Goal: Task Accomplishment & Management: Use online tool/utility

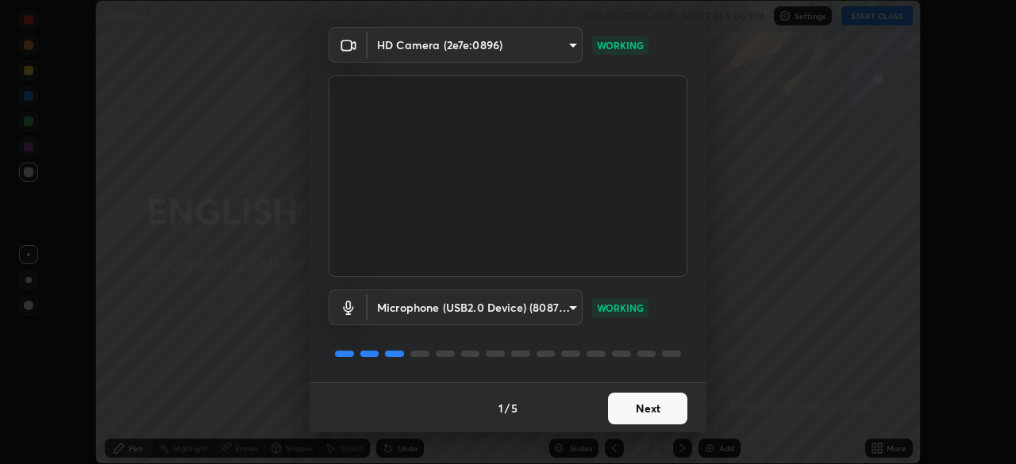
scroll to position [56, 0]
click at [653, 401] on button "Next" at bounding box center [647, 408] width 79 height 32
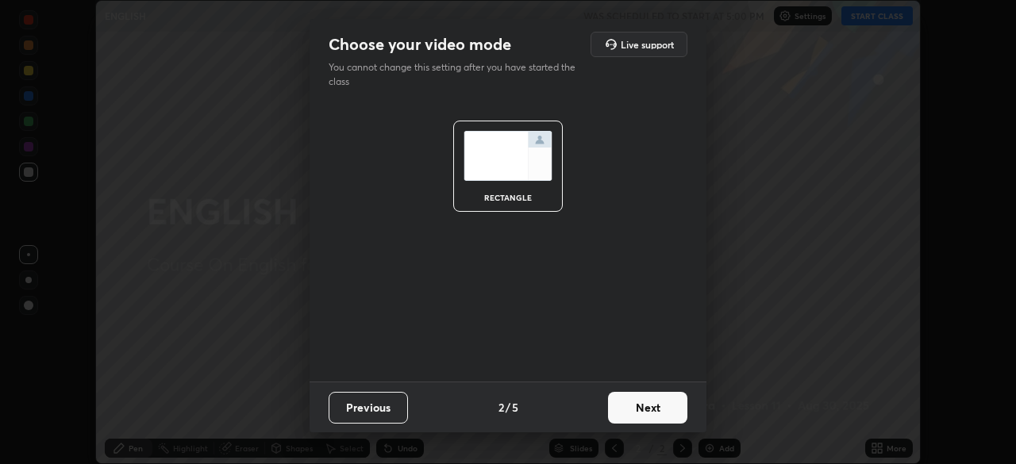
scroll to position [0, 0]
click at [655, 410] on button "Next" at bounding box center [647, 408] width 79 height 32
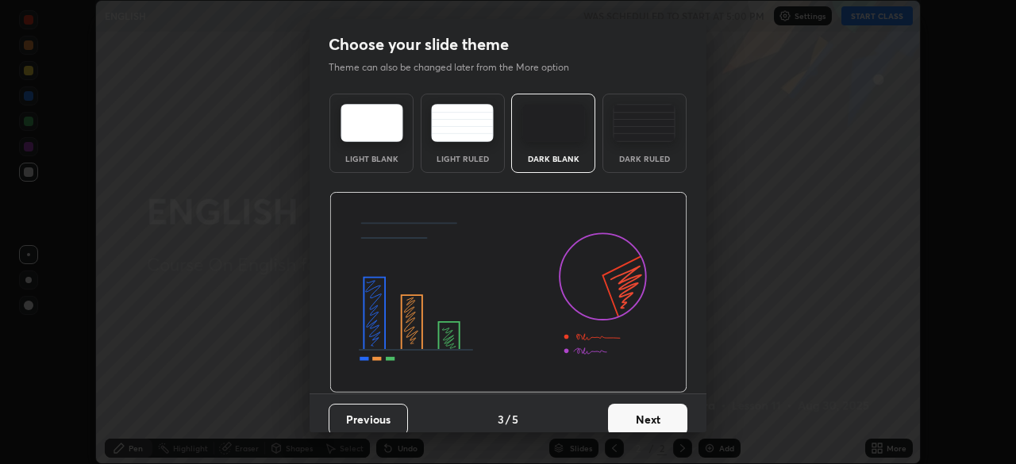
click at [650, 418] on button "Next" at bounding box center [647, 420] width 79 height 32
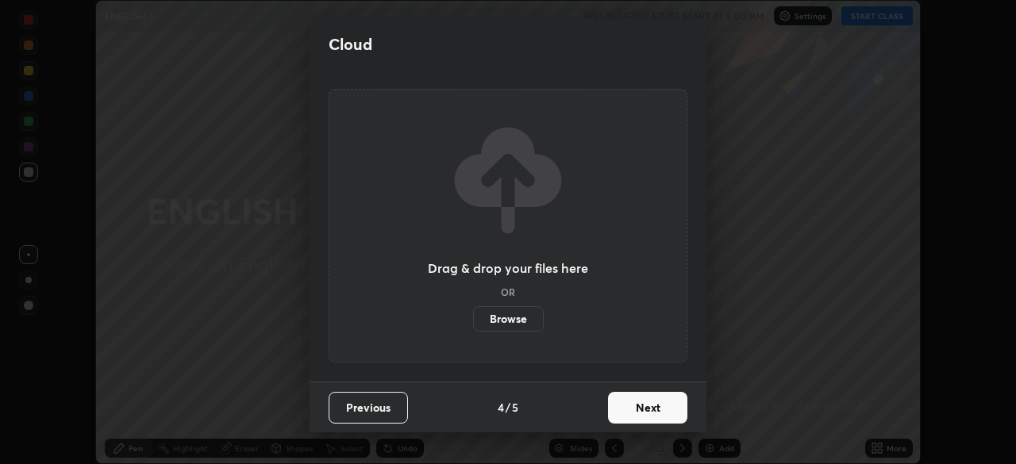
click at [664, 411] on button "Next" at bounding box center [647, 408] width 79 height 32
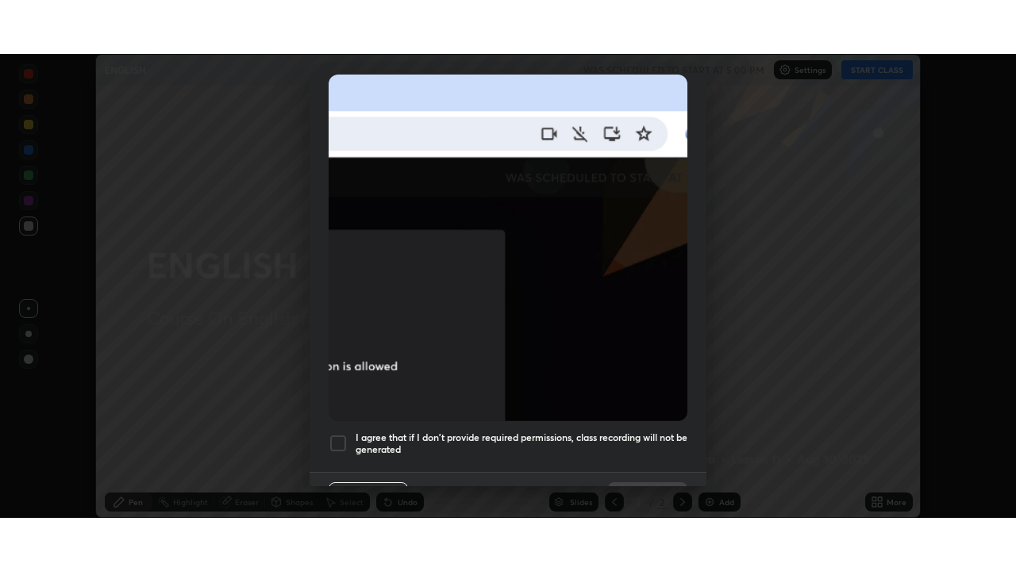
scroll to position [374, 0]
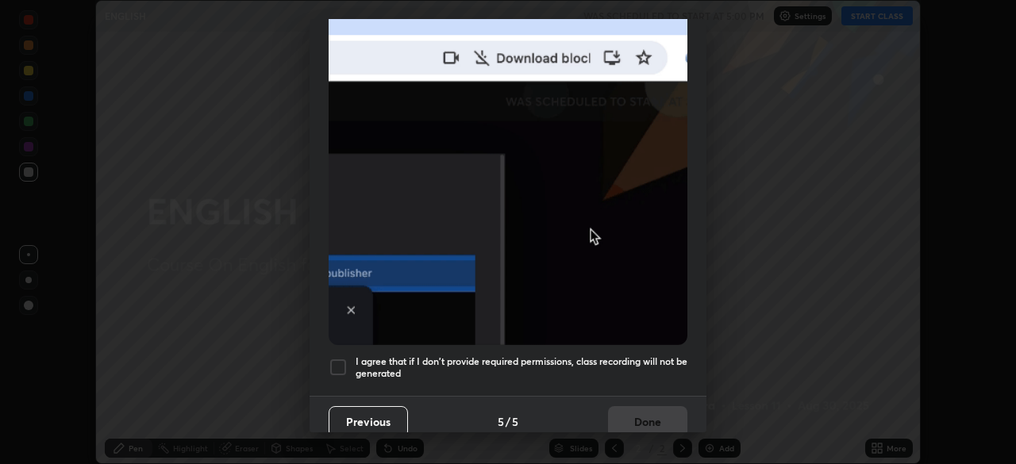
click at [340, 358] on div at bounding box center [338, 367] width 19 height 19
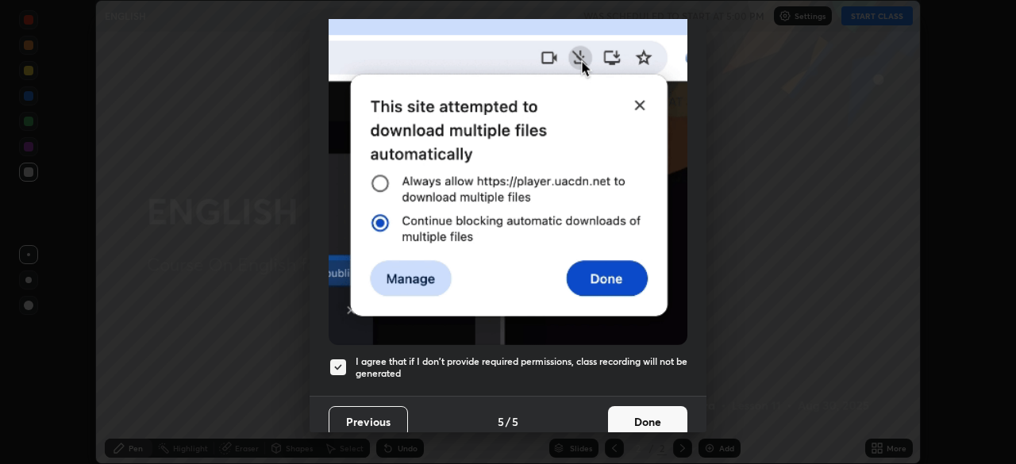
click at [653, 411] on button "Done" at bounding box center [647, 422] width 79 height 32
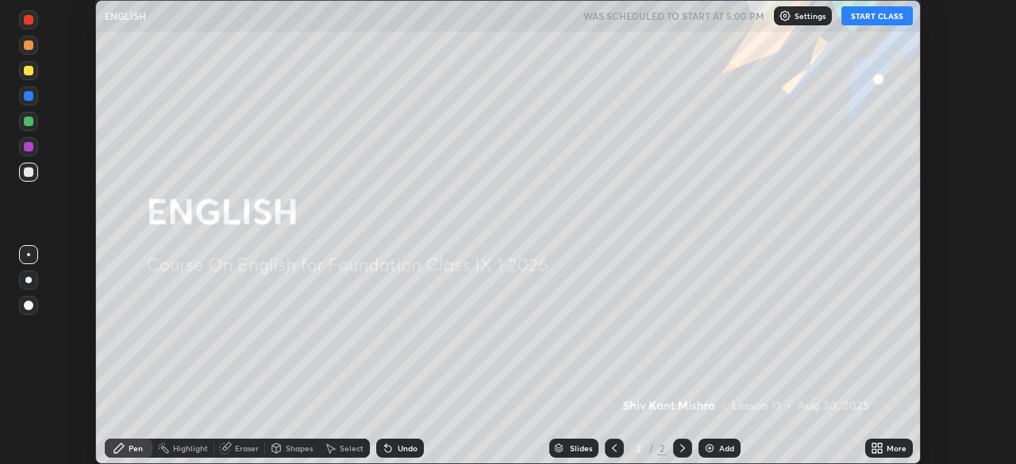
click at [722, 447] on div "Add" at bounding box center [726, 448] width 15 height 8
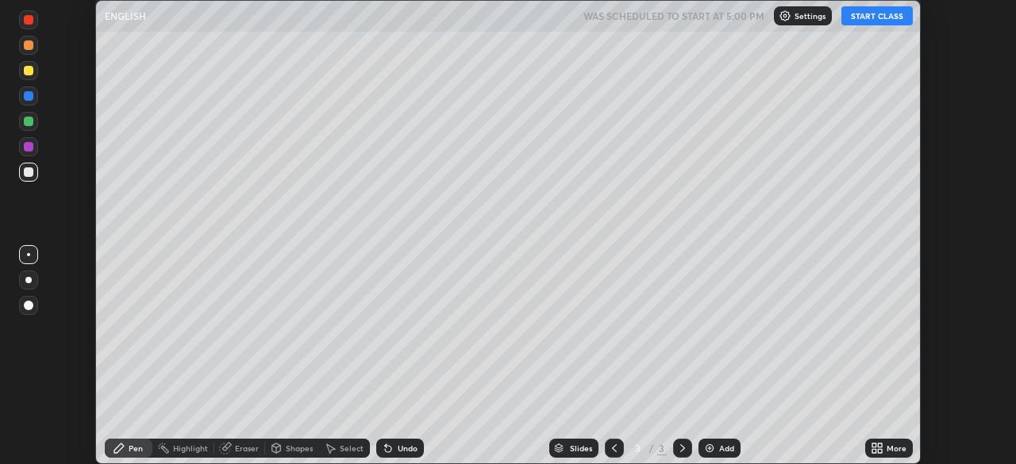
click at [888, 449] on div "More" at bounding box center [896, 448] width 20 height 8
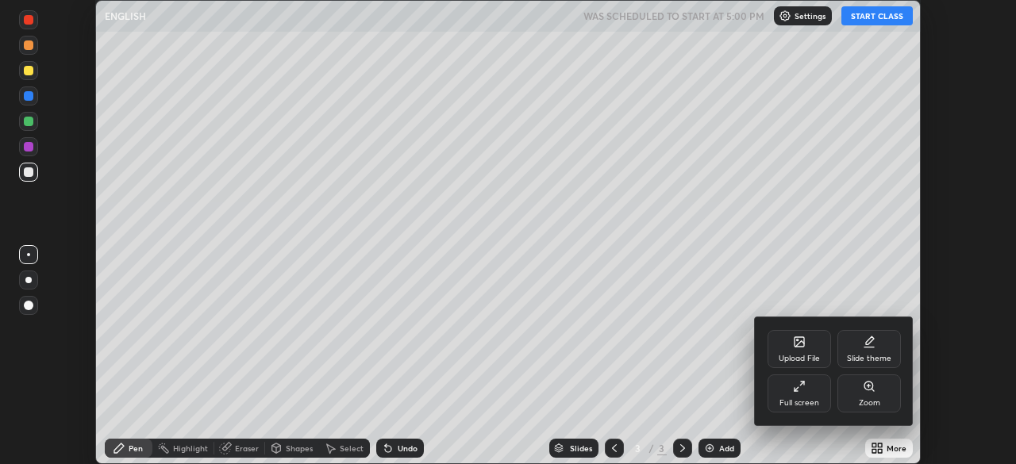
click at [804, 387] on icon at bounding box center [799, 386] width 13 height 13
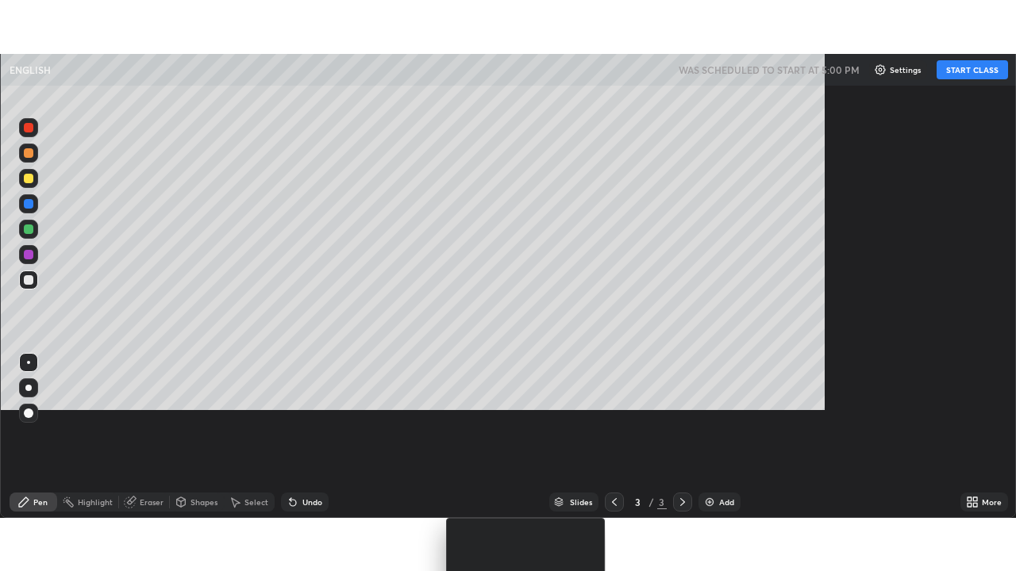
scroll to position [571, 1016]
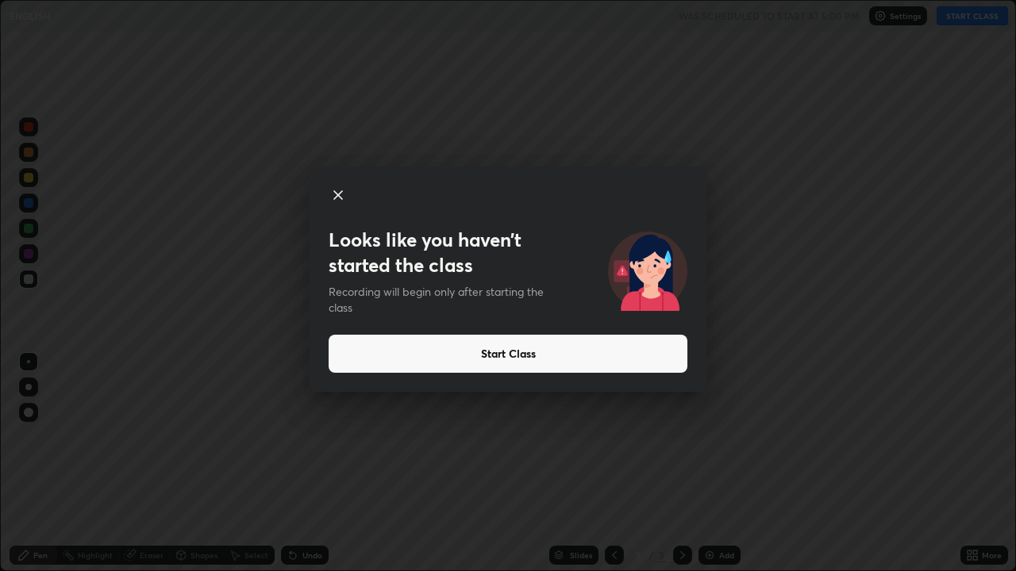
click at [459, 348] on button "Start Class" at bounding box center [508, 354] width 359 height 38
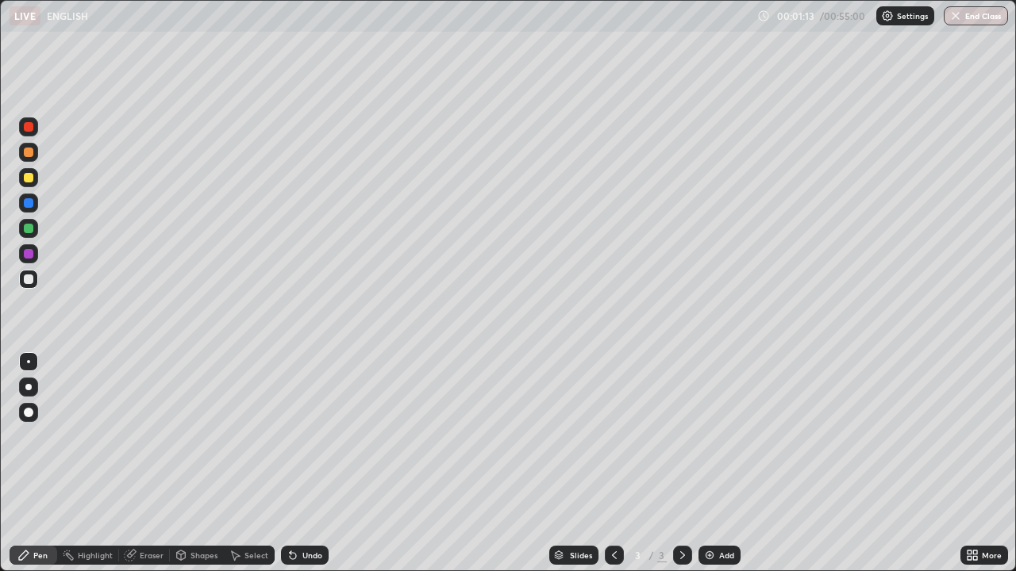
click at [152, 463] on div "Eraser" at bounding box center [144, 555] width 51 height 19
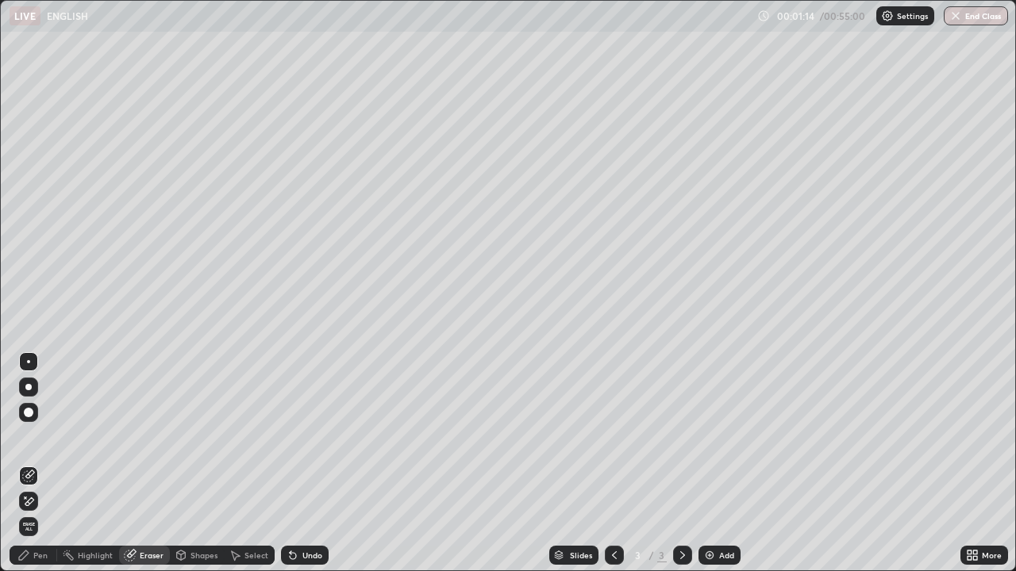
click at [132, 463] on icon at bounding box center [131, 554] width 9 height 8
click at [131, 463] on icon at bounding box center [131, 554] width 9 height 8
click at [129, 463] on icon at bounding box center [130, 556] width 10 height 10
click at [137, 463] on div "Eraser" at bounding box center [144, 555] width 51 height 19
click at [134, 463] on icon at bounding box center [130, 555] width 13 height 13
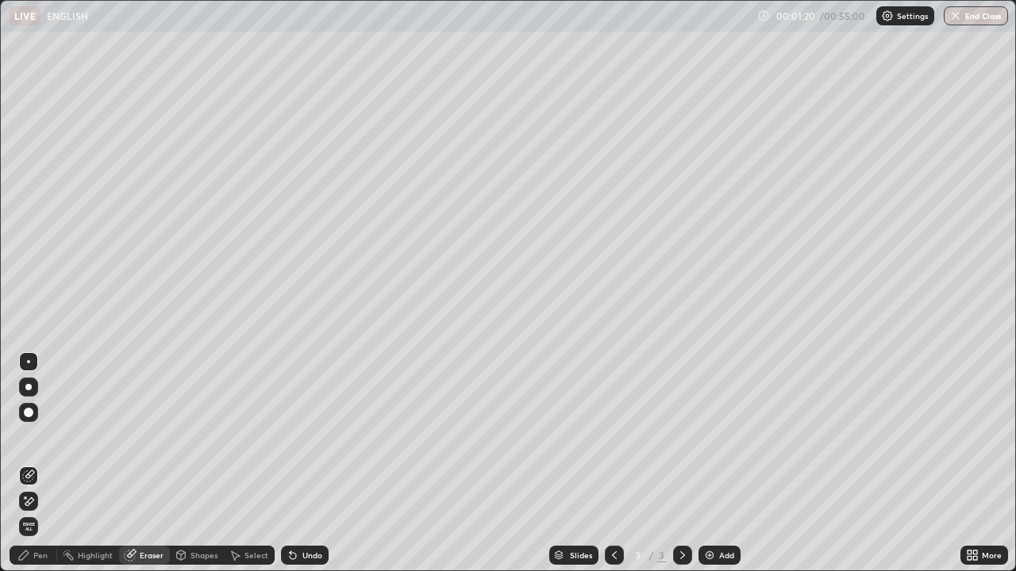
click at [307, 463] on div "Undo" at bounding box center [312, 556] width 20 height 8
click at [306, 463] on div "Undo" at bounding box center [312, 556] width 20 height 8
click at [308, 463] on div "Undo" at bounding box center [312, 556] width 20 height 8
click at [307, 463] on div "Undo" at bounding box center [312, 556] width 20 height 8
click at [306, 463] on div "Undo" at bounding box center [312, 556] width 20 height 8
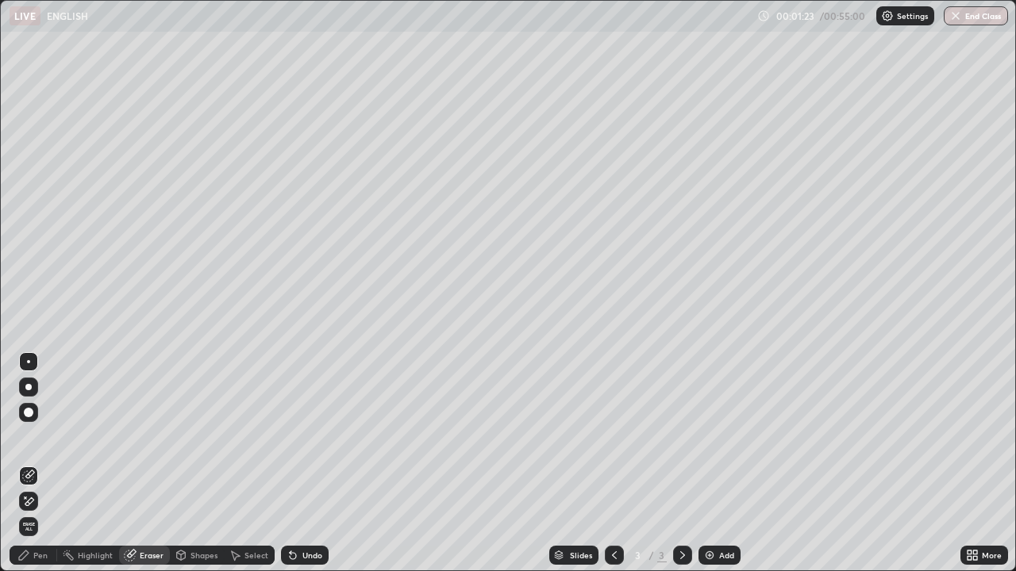
click at [307, 463] on div "Undo" at bounding box center [312, 556] width 20 height 8
click at [306, 463] on div "Undo" at bounding box center [312, 556] width 20 height 8
click at [314, 463] on div "Undo" at bounding box center [312, 556] width 20 height 8
click at [47, 463] on div "Pen" at bounding box center [40, 556] width 14 height 8
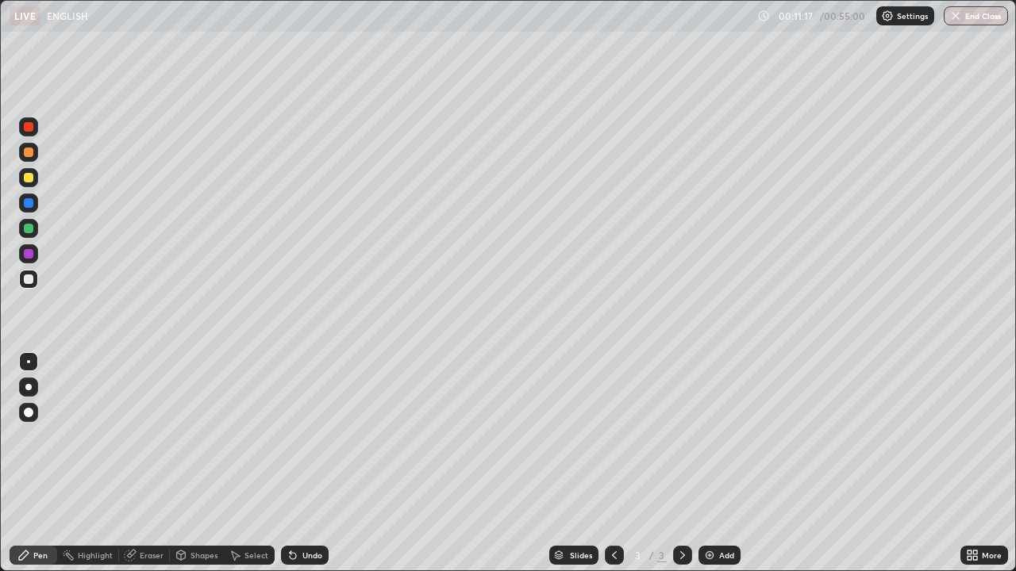
click at [29, 178] on div at bounding box center [29, 178] width 10 height 10
click at [725, 463] on div "Add" at bounding box center [726, 556] width 15 height 8
click at [27, 278] on div at bounding box center [29, 280] width 10 height 10
click at [311, 463] on div "Undo" at bounding box center [312, 556] width 20 height 8
click at [310, 463] on div "Undo" at bounding box center [312, 556] width 20 height 8
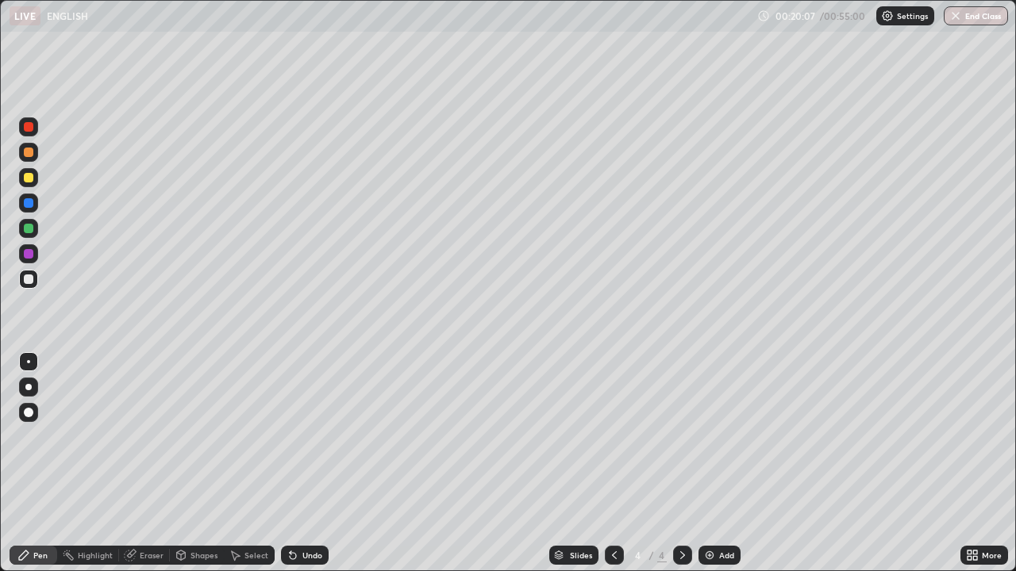
click at [309, 463] on div "Undo" at bounding box center [305, 555] width 48 height 19
click at [307, 463] on div "Undo" at bounding box center [305, 555] width 48 height 19
click at [302, 463] on div "Undo" at bounding box center [312, 556] width 20 height 8
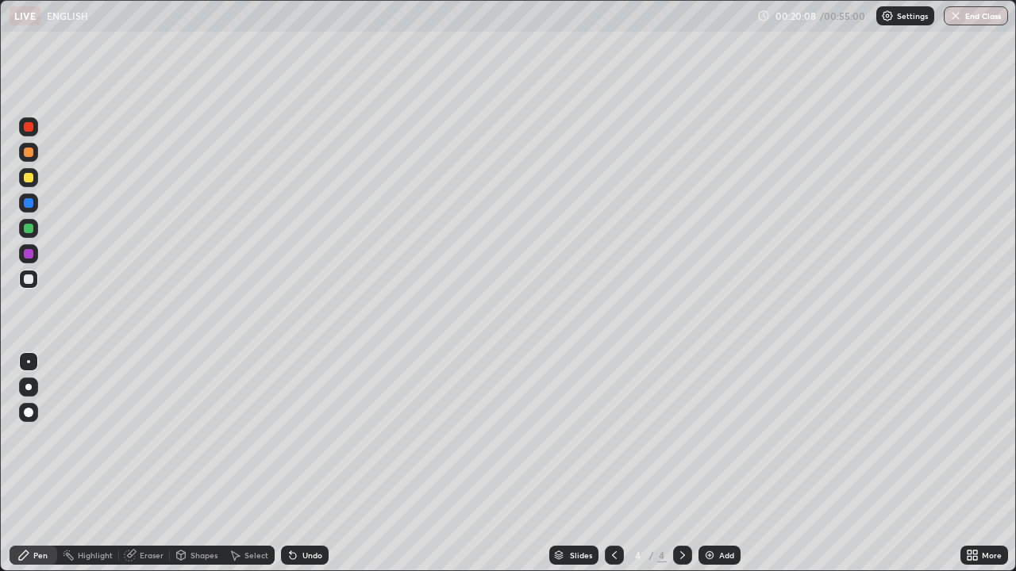
click at [302, 463] on div "Undo" at bounding box center [312, 556] width 20 height 8
click at [31, 178] on div at bounding box center [29, 178] width 10 height 10
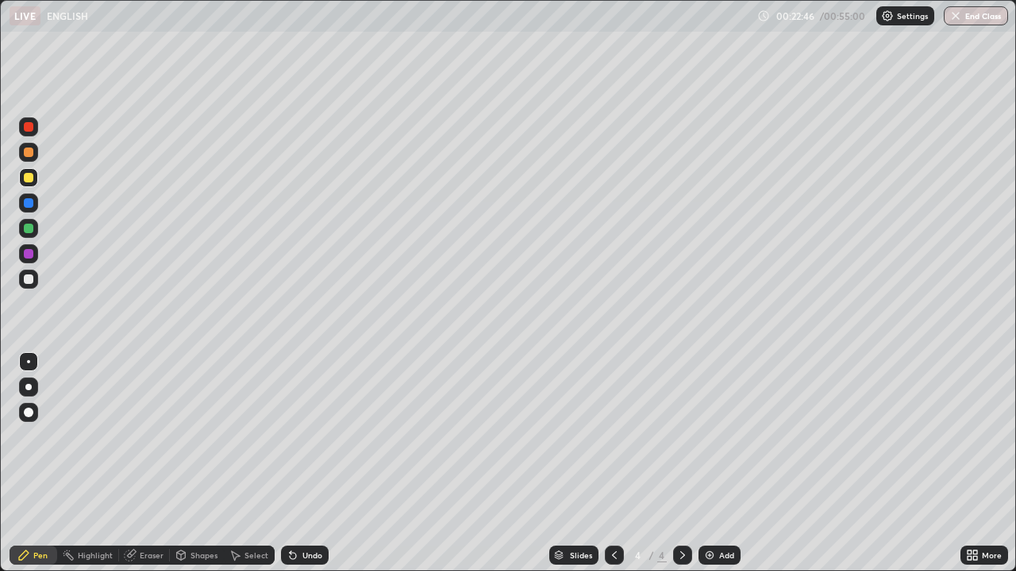
click at [30, 276] on div at bounding box center [29, 280] width 10 height 10
click at [602, 7] on div "LIVE ENGLISH" at bounding box center [380, 16] width 741 height 32
click at [312, 463] on div "Undo" at bounding box center [312, 556] width 20 height 8
click at [578, 463] on div "Slides" at bounding box center [581, 556] width 22 height 8
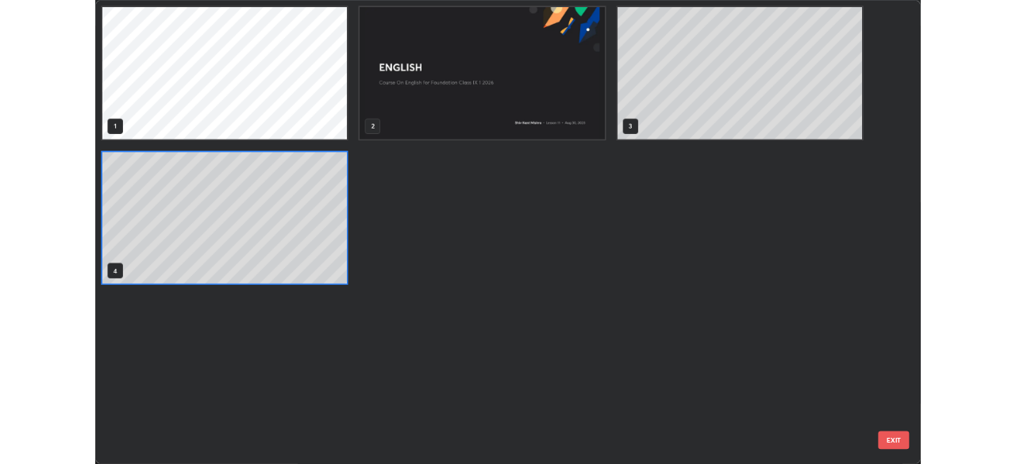
scroll to position [565, 1006]
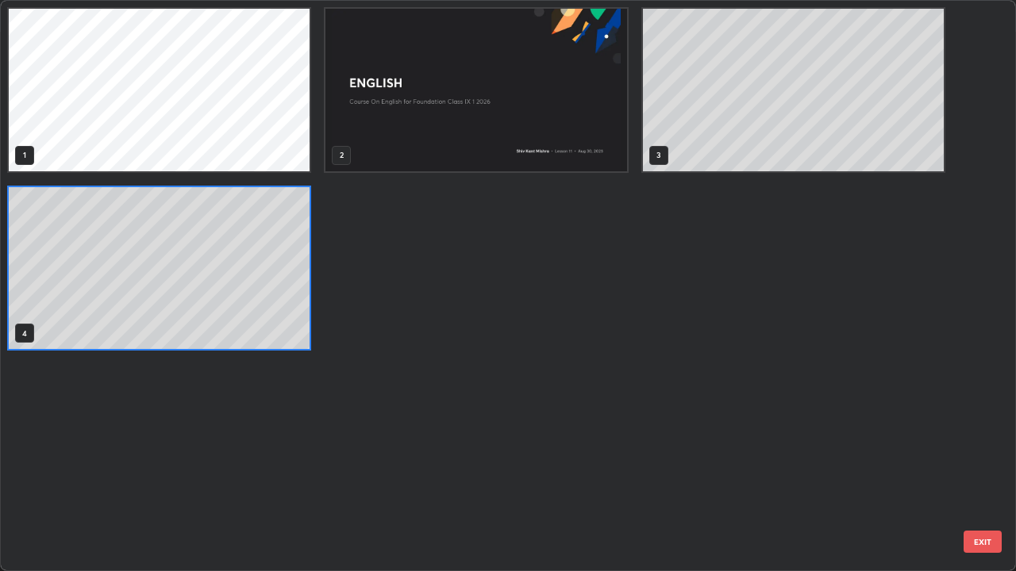
click at [610, 398] on div "1 2 3 4" at bounding box center [494, 286] width 986 height 570
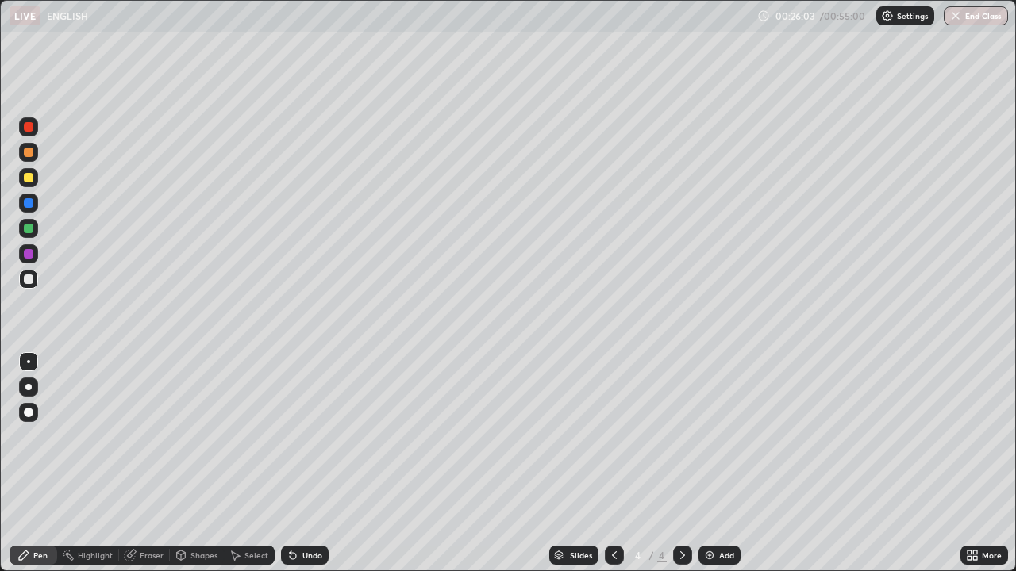
click at [723, 463] on div "Add" at bounding box center [726, 556] width 15 height 8
click at [30, 175] on div at bounding box center [29, 178] width 10 height 10
click at [29, 128] on div at bounding box center [29, 127] width 10 height 10
click at [311, 463] on div "Undo" at bounding box center [312, 556] width 20 height 8
click at [312, 463] on div "Undo" at bounding box center [312, 556] width 20 height 8
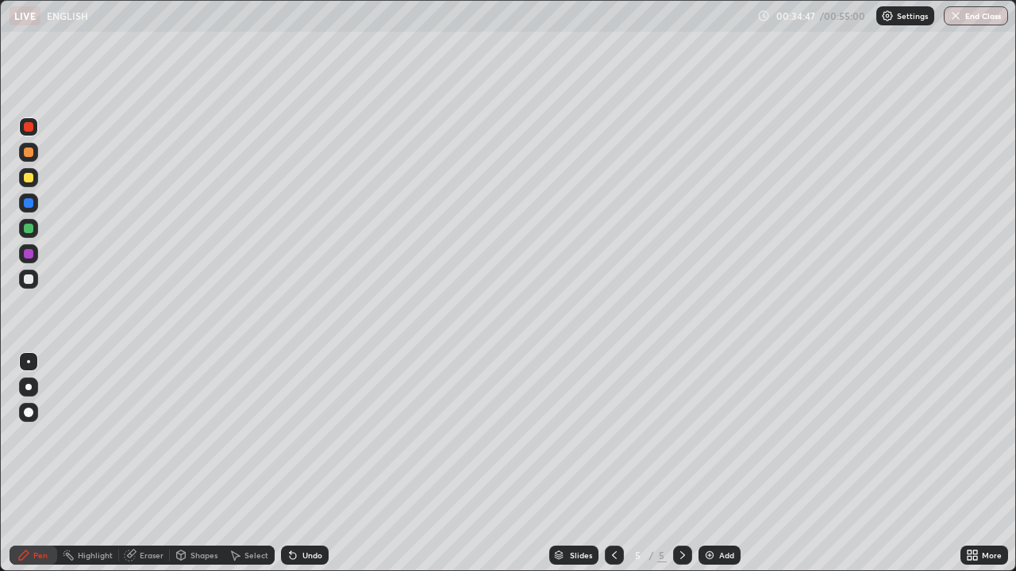
click at [313, 463] on div "Undo" at bounding box center [312, 556] width 20 height 8
click at [49, 463] on div "Pen" at bounding box center [34, 555] width 48 height 19
click at [726, 463] on div "Add" at bounding box center [726, 556] width 15 height 8
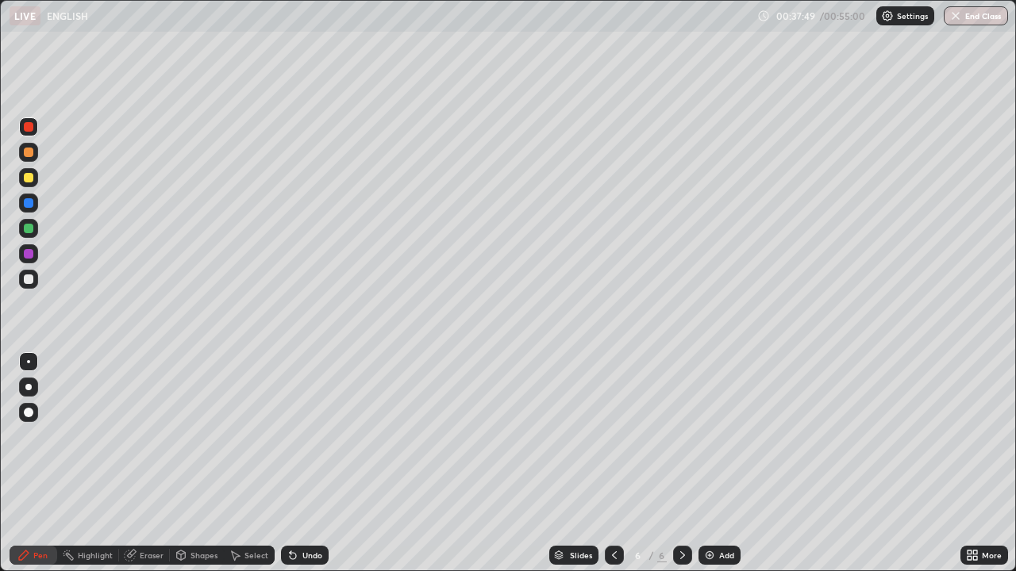
click at [310, 463] on div "Undo" at bounding box center [312, 556] width 20 height 8
click at [315, 463] on div "Undo" at bounding box center [312, 556] width 20 height 8
click at [316, 463] on div "Undo" at bounding box center [312, 556] width 20 height 8
click at [33, 256] on div at bounding box center [29, 254] width 10 height 10
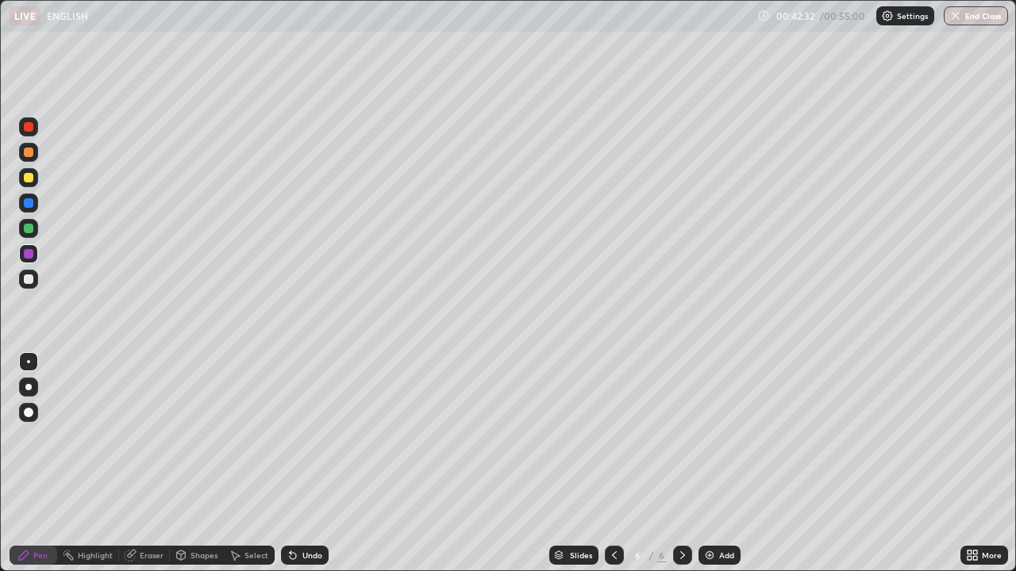
click at [29, 280] on div at bounding box center [29, 280] width 10 height 10
click at [29, 255] on div at bounding box center [29, 254] width 10 height 10
click at [979, 19] on button "End Class" at bounding box center [976, 15] width 64 height 19
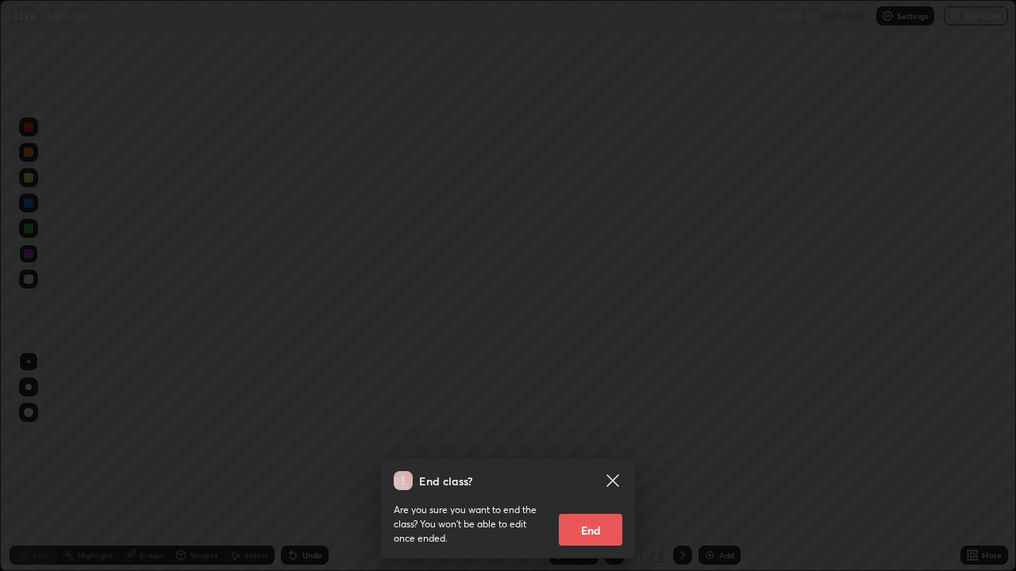
click at [600, 463] on button "End" at bounding box center [590, 530] width 63 height 32
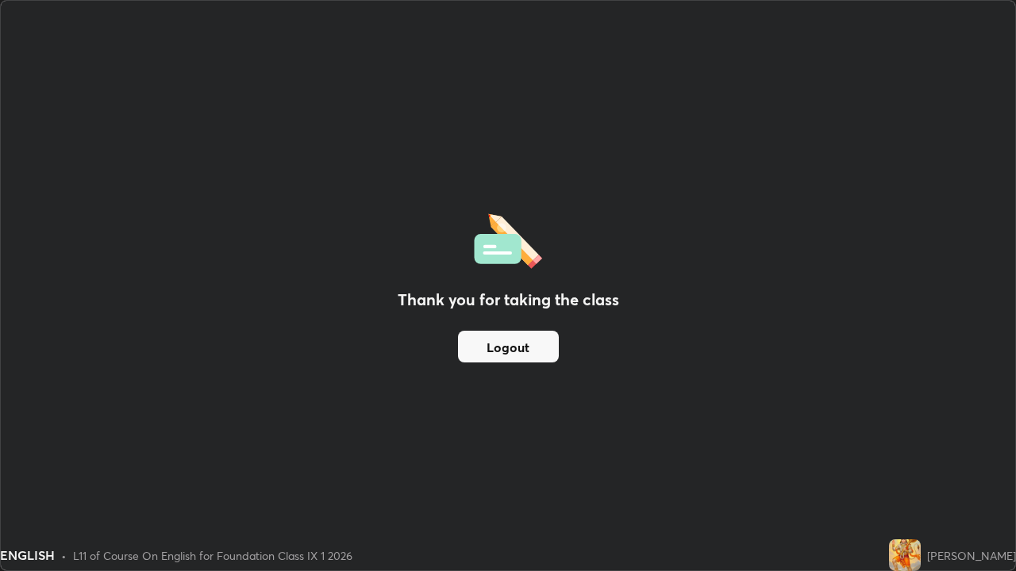
click at [911, 463] on img at bounding box center [905, 556] width 32 height 32
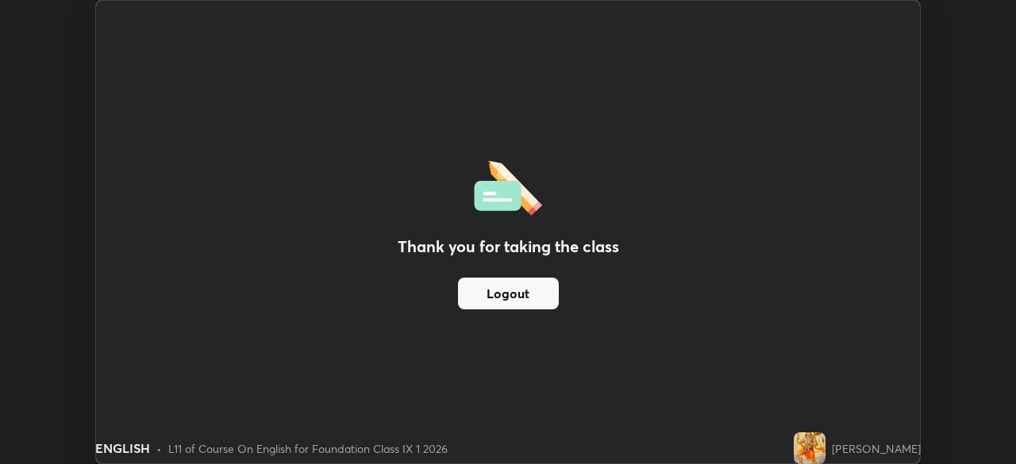
scroll to position [78900, 78348]
